Goal: Information Seeking & Learning: Learn about a topic

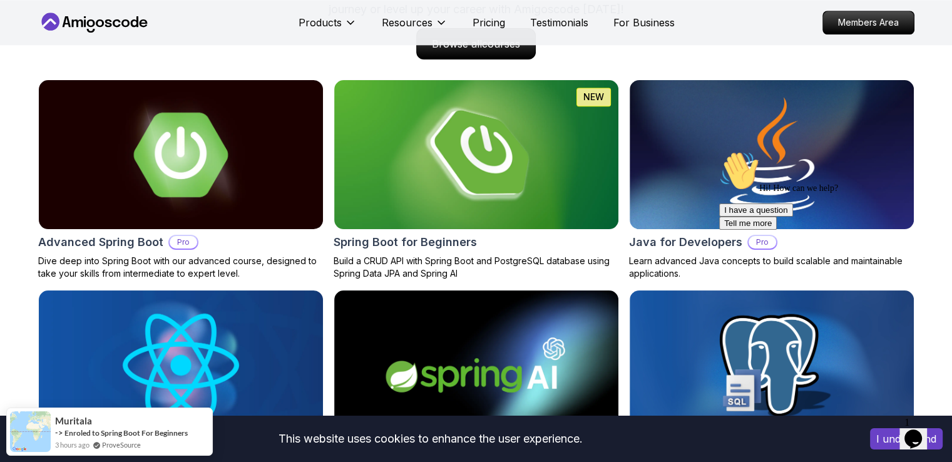
click at [719, 151] on icon "Chat attention grabber" at bounding box center [719, 151] width 0 height 0
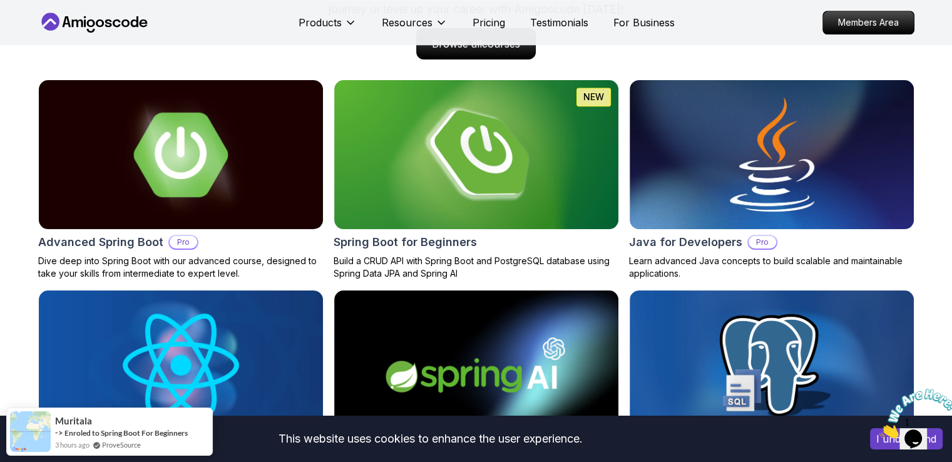
drag, startPoint x: 941, startPoint y: 383, endPoint x: 68, endPoint y: 0, distance: 953.7
click at [941, 384] on iframe at bounding box center [913, 413] width 78 height 59
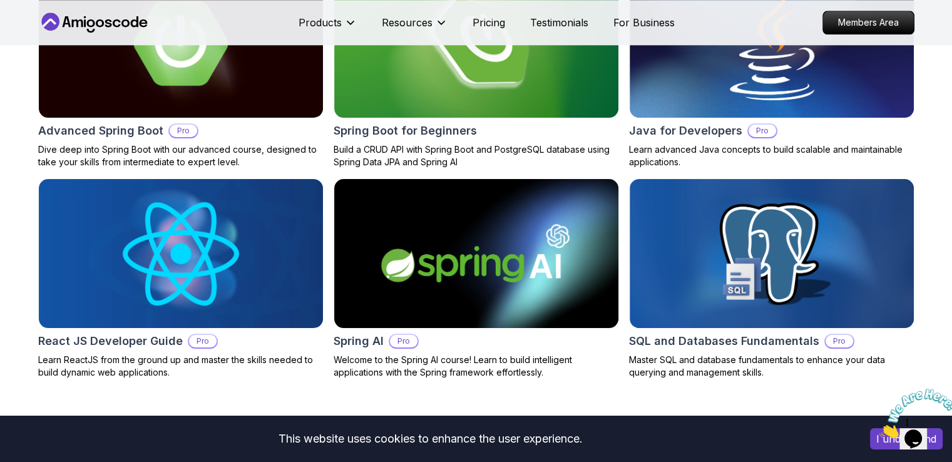
scroll to position [1502, 0]
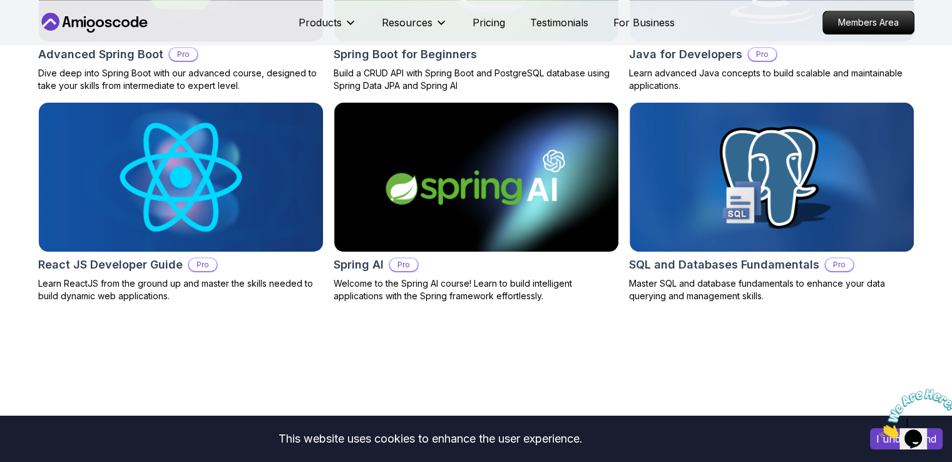
click at [215, 225] on img at bounding box center [180, 177] width 298 height 156
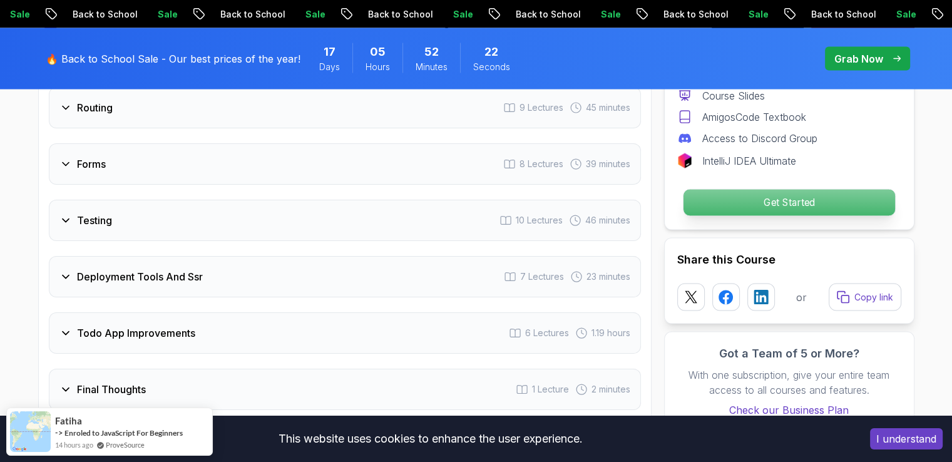
click at [863, 198] on p "Get Started" at bounding box center [788, 203] width 211 height 26
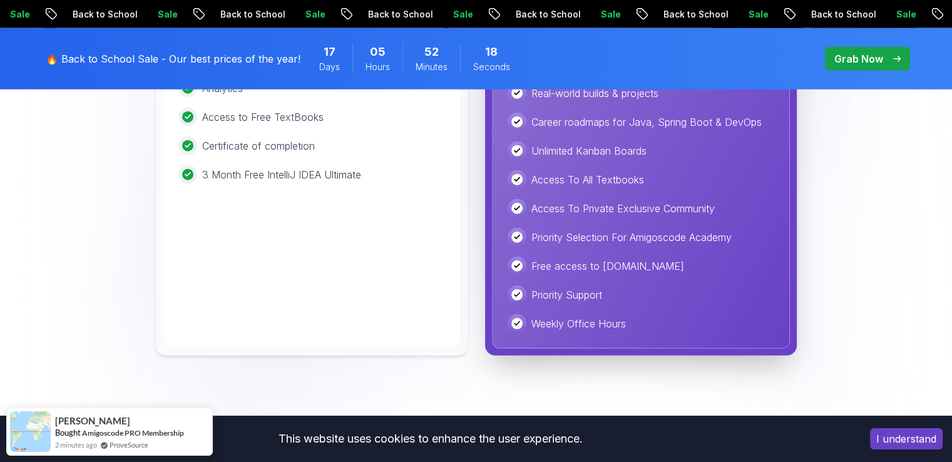
scroll to position [3384, 0]
